Goal: Transaction & Acquisition: Purchase product/service

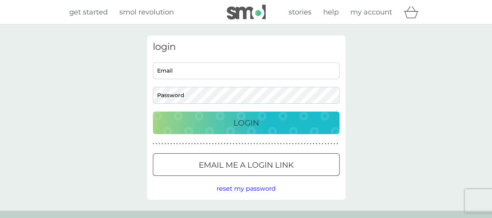
type input "dvgpriority@gmail.com"
click at [220, 124] on div "Login" at bounding box center [246, 122] width 171 height 12
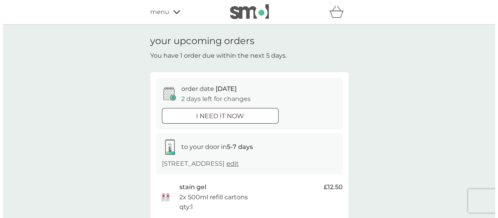
scroll to position [0, 0]
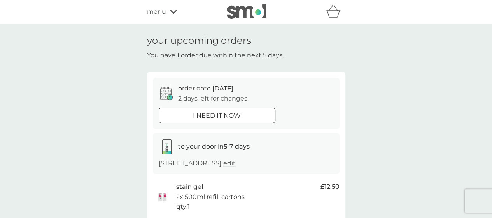
click at [173, 13] on icon at bounding box center [173, 12] width 7 height 4
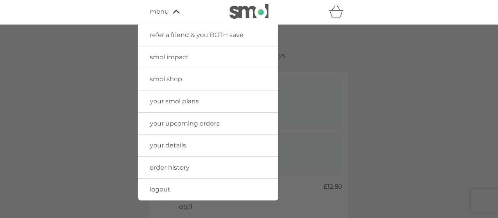
click at [205, 100] on link "your smol plans" at bounding box center [208, 101] width 140 height 22
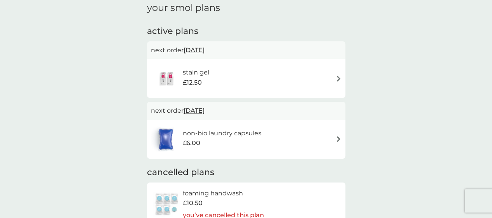
scroll to position [33, 0]
click at [339, 137] on img at bounding box center [339, 138] width 6 height 6
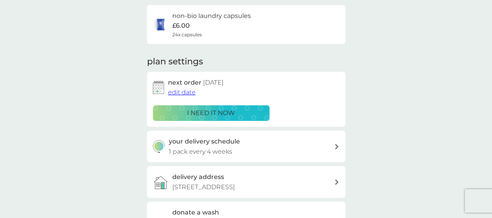
scroll to position [60, 0]
click at [258, 109] on div "i need it now" at bounding box center [211, 112] width 107 height 10
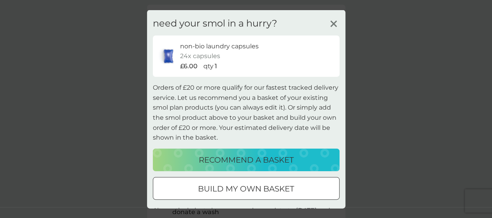
click at [312, 157] on div "recommend a basket" at bounding box center [246, 159] width 171 height 12
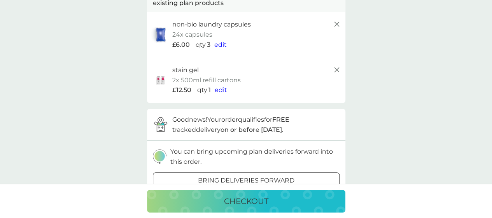
scroll to position [59, 0]
click at [222, 89] on span "edit" at bounding box center [221, 89] width 12 height 7
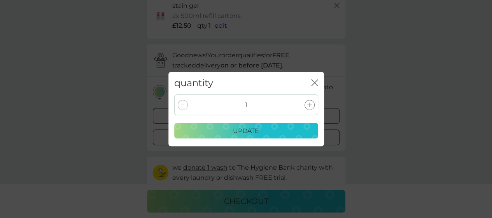
scroll to position [122, 0]
click at [314, 79] on icon "close" at bounding box center [314, 82] width 7 height 7
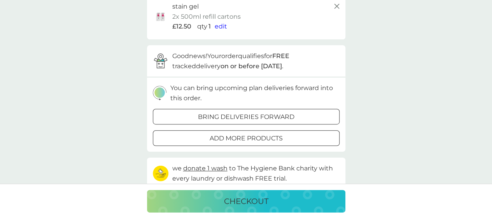
click at [223, 25] on span "edit" at bounding box center [221, 26] width 12 height 7
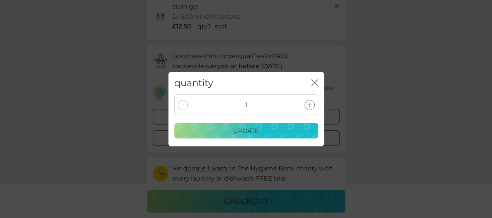
click at [312, 82] on icon "close" at bounding box center [314, 82] width 7 height 7
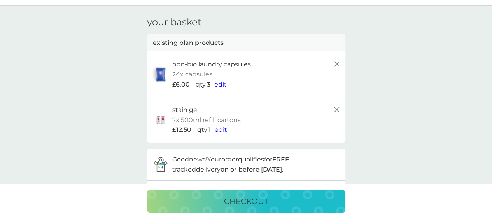
scroll to position [20, 0]
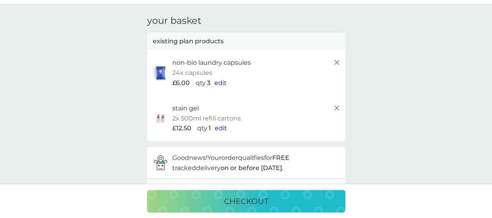
click at [220, 81] on span "edit" at bounding box center [220, 82] width 12 height 7
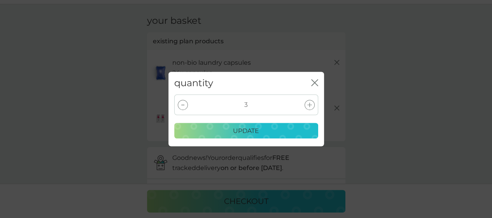
click at [184, 105] on icon at bounding box center [182, 104] width 3 height 1
click at [192, 128] on div "update" at bounding box center [246, 131] width 134 height 10
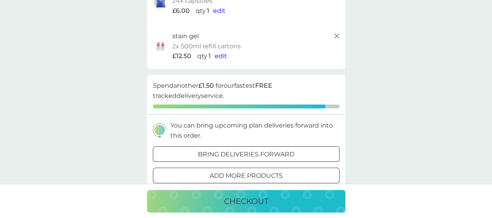
scroll to position [0, 0]
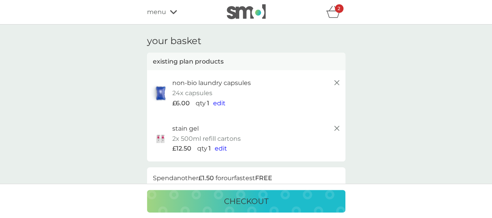
click at [158, 14] on span "menu" at bounding box center [156, 12] width 19 height 10
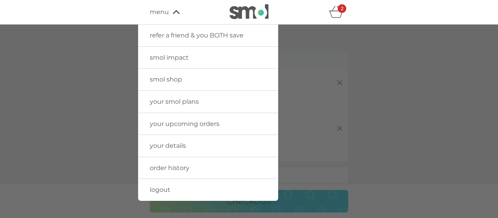
click at [184, 101] on span "your smol plans" at bounding box center [174, 101] width 49 height 7
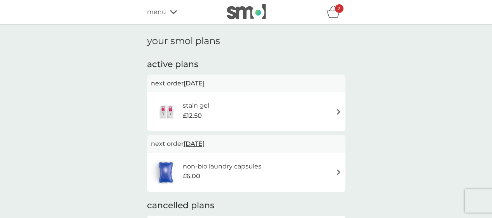
click at [335, 112] on div "stain gel £12.50" at bounding box center [246, 111] width 191 height 27
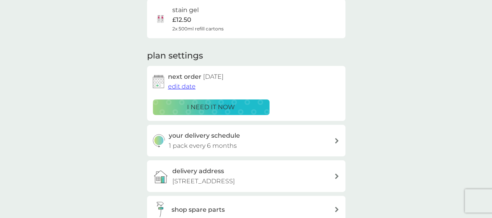
scroll to position [91, 0]
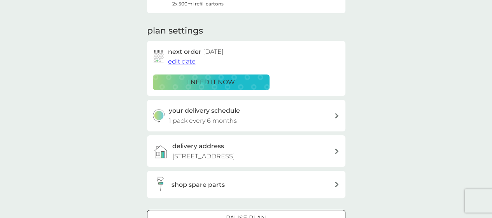
click at [189, 61] on span "edit date" at bounding box center [182, 61] width 28 height 7
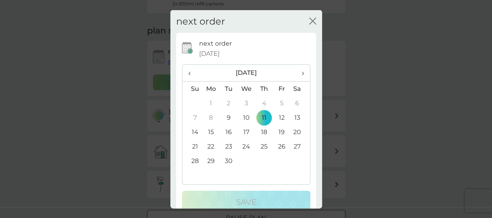
click at [227, 160] on td "30" at bounding box center [229, 160] width 18 height 14
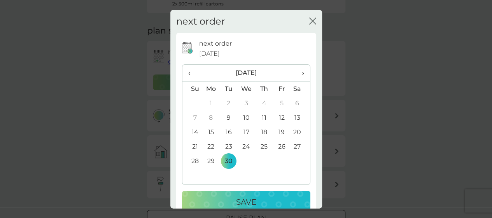
click at [236, 198] on p "Save" at bounding box center [246, 201] width 20 height 12
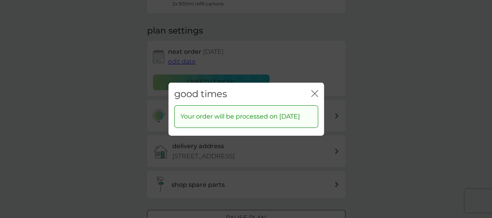
click at [314, 89] on icon "close" at bounding box center [314, 92] width 7 height 7
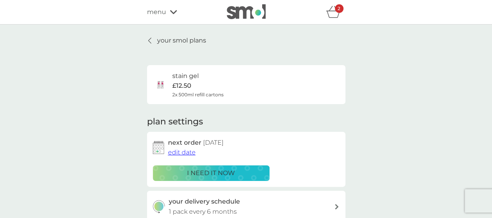
scroll to position [0, 0]
click at [332, 12] on icon "basket" at bounding box center [333, 11] width 15 height 12
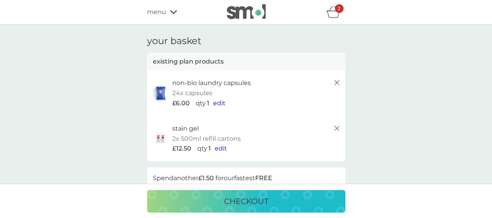
click at [337, 128] on line at bounding box center [336, 128] width 5 height 5
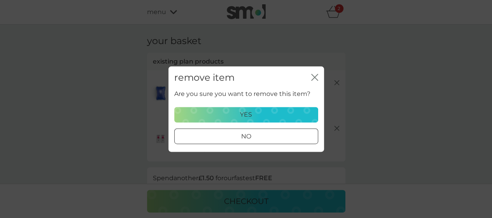
click at [286, 109] on button "yes" at bounding box center [246, 115] width 144 height 16
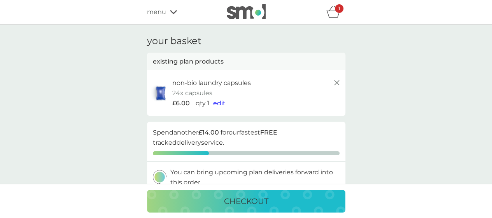
click at [173, 14] on icon at bounding box center [173, 12] width 7 height 4
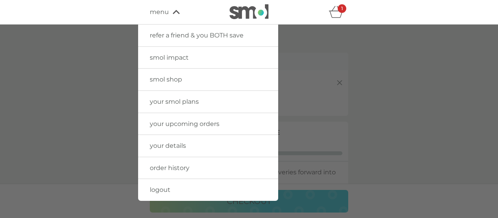
click at [167, 78] on span "smol shop" at bounding box center [166, 78] width 32 height 7
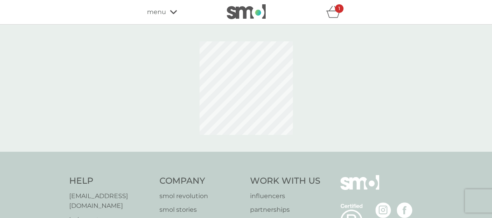
click at [167, 78] on div at bounding box center [246, 87] width 198 height 105
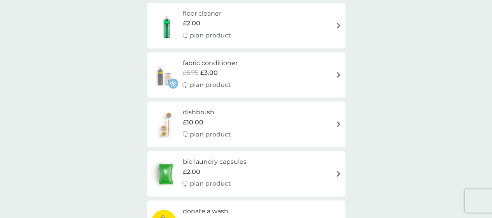
scroll to position [174, 0]
click at [339, 25] on img at bounding box center [339, 26] width 6 height 6
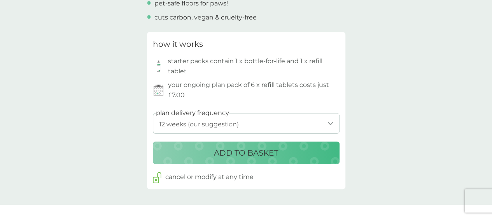
scroll to position [351, 0]
click at [331, 122] on select "1 week 2 weeks 3 weeks 4 weeks 5 weeks 6 weeks 7 weeks 8 weeks 9 weeks 10 weeks…" at bounding box center [246, 123] width 187 height 21
select select "112"
click at [153, 113] on select "1 week 2 weeks 3 weeks 4 weeks 5 weeks 6 weeks 7 weeks 8 weeks 9 weeks 10 weeks…" at bounding box center [246, 123] width 187 height 21
click at [300, 151] on div "ADD TO BASKET" at bounding box center [246, 153] width 171 height 12
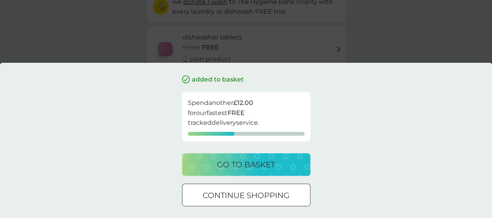
scroll to position [106, 0]
click at [337, 74] on div "added to basket Spend another £12.00 for our fastest FREE tracked delivery serv…" at bounding box center [246, 140] width 492 height 155
click at [298, 192] on div "continue shopping" at bounding box center [246, 195] width 128 height 12
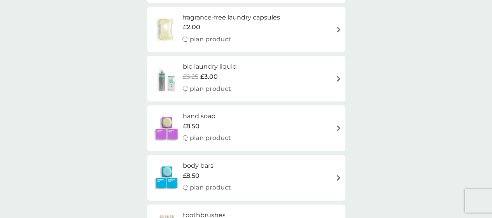
scroll to position [418, 0]
click at [339, 30] on img at bounding box center [339, 29] width 6 height 6
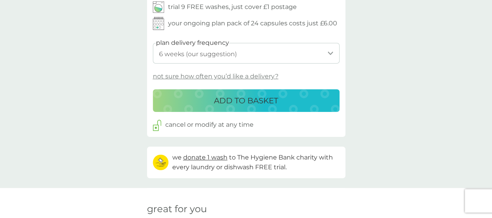
scroll to position [408, 0]
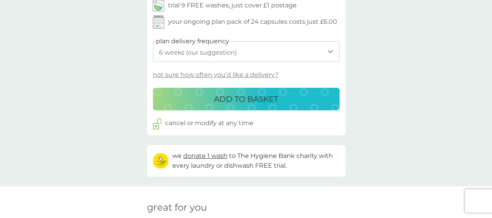
click at [332, 51] on select "1 week 2 weeks 3 weeks 4 weeks 5 weeks 6 weeks (our suggestion) 7 weeks 8 weeks…" at bounding box center [246, 51] width 187 height 21
select select "112"
click at [153, 41] on select "1 week 2 weeks 3 weeks 4 weeks 5 weeks 6 weeks (our suggestion) 7 weeks 8 weeks…" at bounding box center [246, 51] width 187 height 21
click at [316, 96] on div "ADD TO BASKET" at bounding box center [246, 99] width 171 height 12
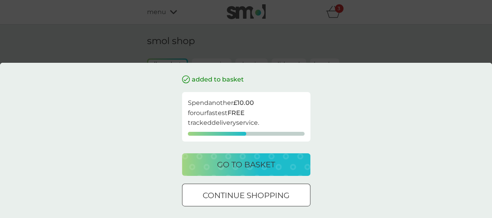
click at [292, 193] on div "continue shopping" at bounding box center [246, 195] width 128 height 12
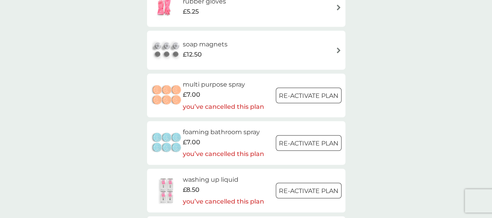
scroll to position [972, 0]
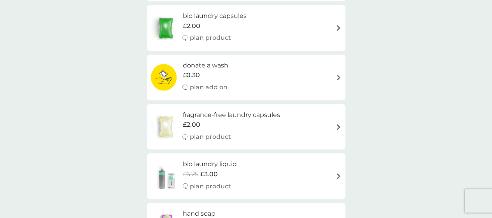
scroll to position [320, 0]
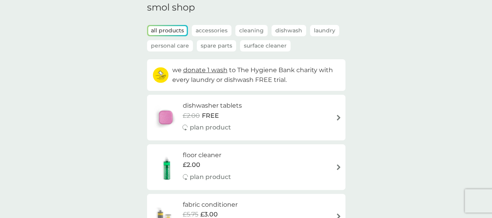
scroll to position [0, 0]
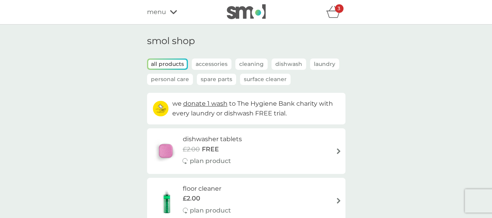
click at [333, 16] on icon "basket" at bounding box center [333, 12] width 15 height 12
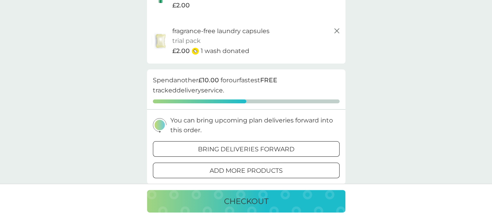
scroll to position [94, 0]
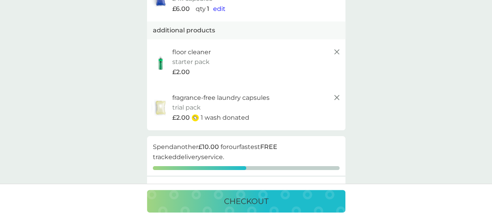
click at [326, 200] on div "checkout" at bounding box center [246, 201] width 183 height 12
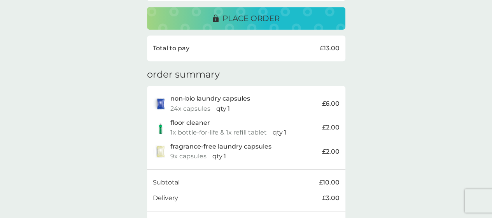
scroll to position [201, 0]
click at [391, 67] on div "delivery address [PERSON_NAME] [STREET_ADDRESS] change delivery address payment…" at bounding box center [246, 49] width 492 height 453
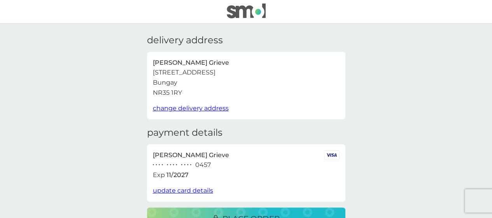
scroll to position [0, 0]
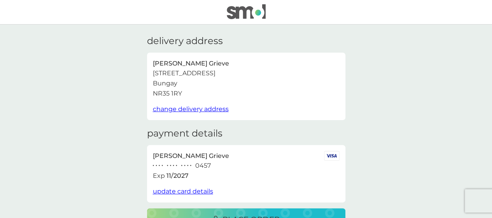
click at [245, 14] on img at bounding box center [246, 11] width 39 height 15
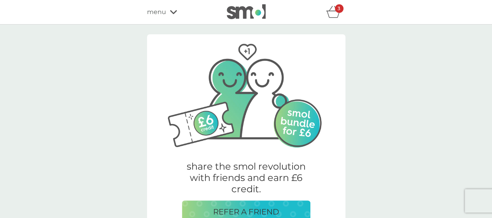
click at [331, 16] on icon "basket" at bounding box center [333, 12] width 15 height 12
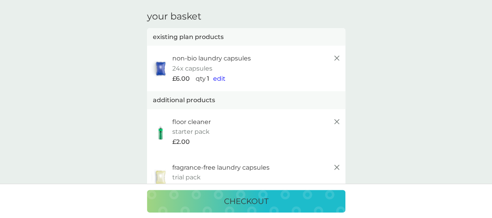
scroll to position [24, 0]
click at [221, 77] on span "edit" at bounding box center [219, 78] width 12 height 7
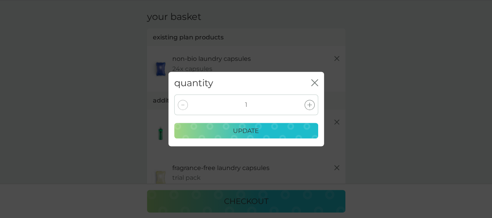
click at [309, 106] on icon at bounding box center [309, 104] width 5 height 5
click at [298, 129] on div "update" at bounding box center [246, 131] width 134 height 10
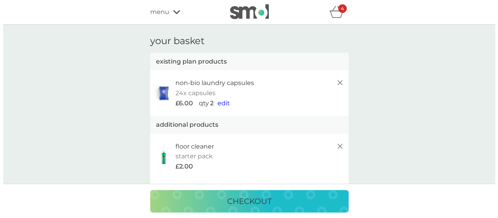
scroll to position [5, 0]
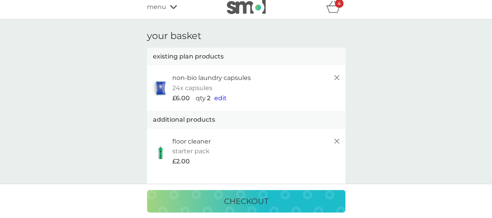
click at [163, 7] on span "menu" at bounding box center [156, 7] width 19 height 10
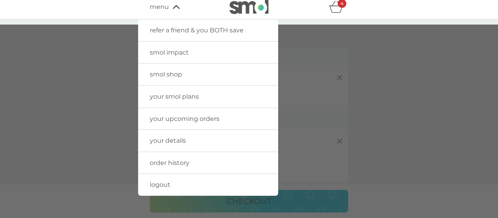
click at [168, 76] on span "smol shop" at bounding box center [166, 73] width 32 height 7
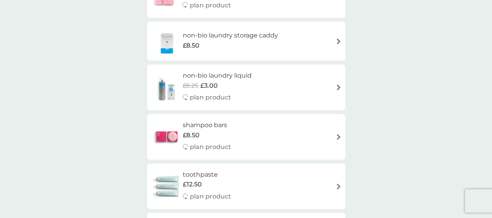
scroll to position [749, 0]
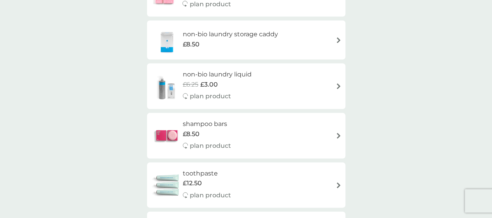
click at [335, 84] on div "non-bio laundry liquid £6.25 £3.00 plan product" at bounding box center [246, 86] width 191 height 34
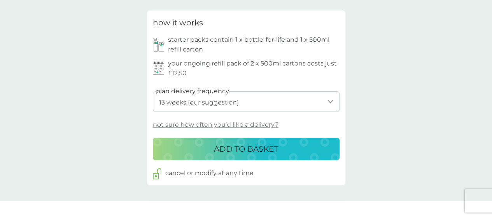
scroll to position [363, 0]
click at [331, 99] on select "1 week 2 weeks 3 weeks 4 weeks 5 weeks 6 weeks 7 weeks 8 weeks 9 weeks 10 weeks…" at bounding box center [246, 101] width 187 height 21
select select "112"
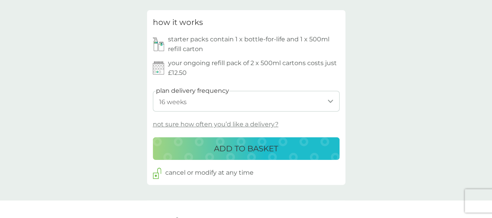
click at [153, 91] on select "1 week 2 weeks 3 weeks 4 weeks 5 weeks 6 weeks 7 weeks 8 weeks 9 weeks 10 weeks…" at bounding box center [246, 101] width 187 height 21
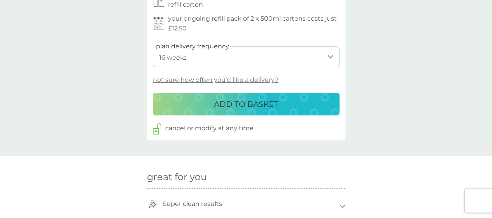
scroll to position [412, 0]
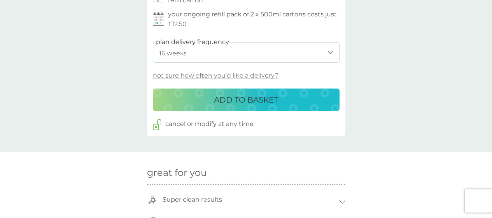
click at [314, 94] on div "ADD TO BASKET" at bounding box center [246, 99] width 171 height 12
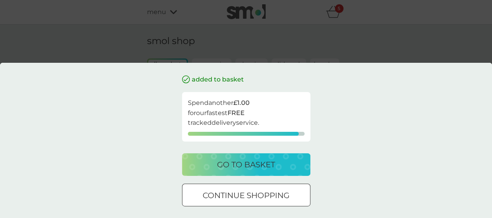
click at [294, 190] on div "continue shopping" at bounding box center [246, 195] width 128 height 12
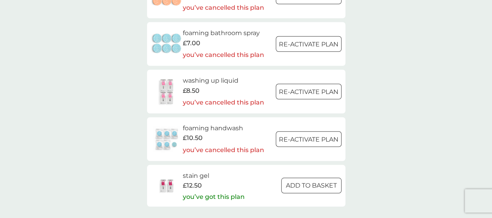
scroll to position [1070, 0]
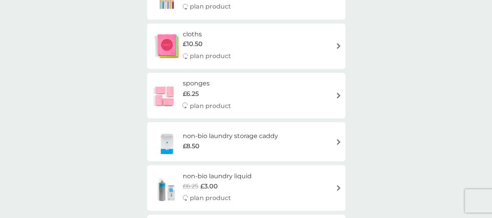
scroll to position [648, 0]
click at [316, 182] on div "non-bio laundry liquid £6.25 £3.00 plan product" at bounding box center [246, 187] width 191 height 34
select select "91"
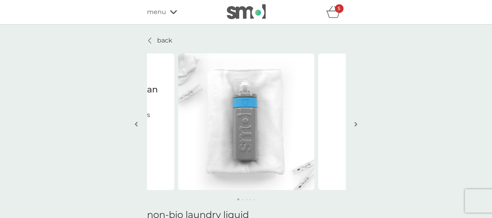
click at [176, 39] on div "back" at bounding box center [246, 40] width 198 height 10
click at [163, 40] on p "back" at bounding box center [164, 40] width 15 height 10
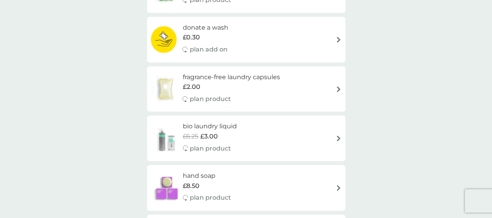
scroll to position [366, 0]
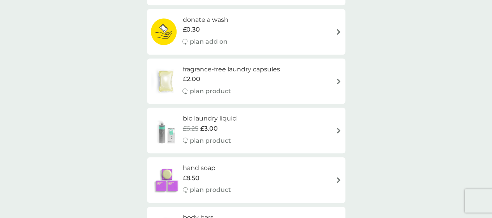
click at [328, 127] on div "bio laundry liquid £6.25 £3.00 plan product" at bounding box center [246, 130] width 191 height 34
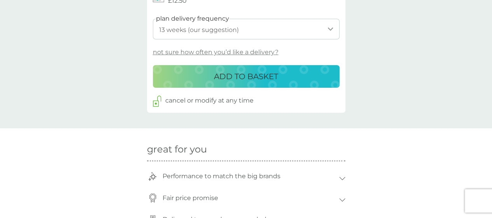
scroll to position [433, 0]
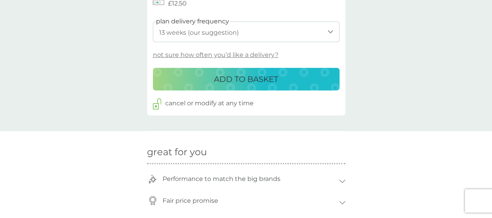
click at [332, 30] on select "1 week 2 weeks 3 weeks 4 weeks 5 weeks 6 weeks 7 weeks 8 weeks 9 weeks 10 weeks…" at bounding box center [246, 31] width 187 height 21
select select "112"
click at [153, 21] on select "1 week 2 weeks 3 weeks 4 weeks 5 weeks 6 weeks 7 weeks 8 weeks 9 weeks 10 weeks…" at bounding box center [246, 31] width 187 height 21
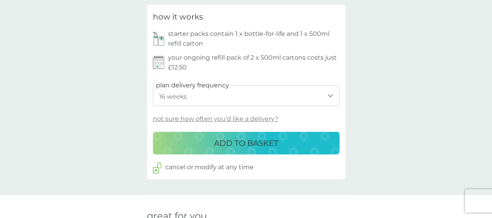
scroll to position [369, 0]
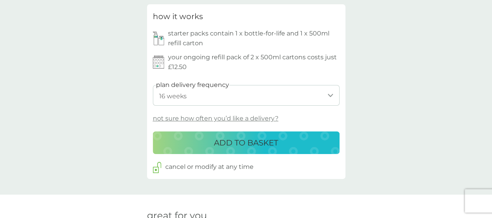
click at [313, 142] on div "ADD TO BASKET" at bounding box center [246, 142] width 171 height 12
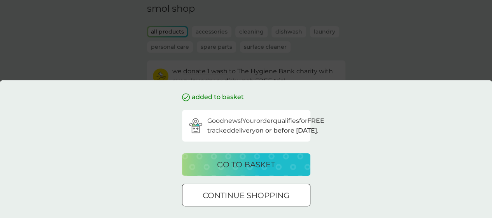
scroll to position [37, 0]
click at [300, 159] on div "go to basket" at bounding box center [246, 164] width 113 height 12
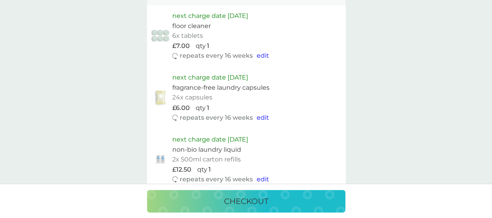
scroll to position [631, 0]
click at [335, 197] on div "checkout" at bounding box center [246, 201] width 183 height 12
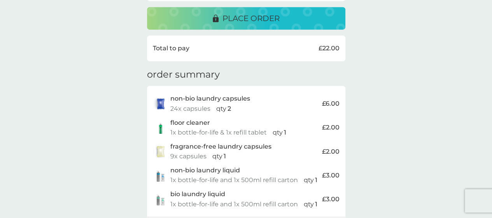
scroll to position [201, 0]
click at [327, 11] on button "place order" at bounding box center [246, 18] width 198 height 23
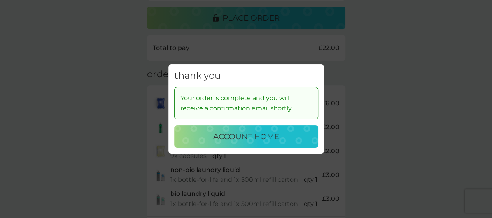
click at [293, 132] on div "account home" at bounding box center [246, 136] width 128 height 12
